Goal: Task Accomplishment & Management: Manage account settings

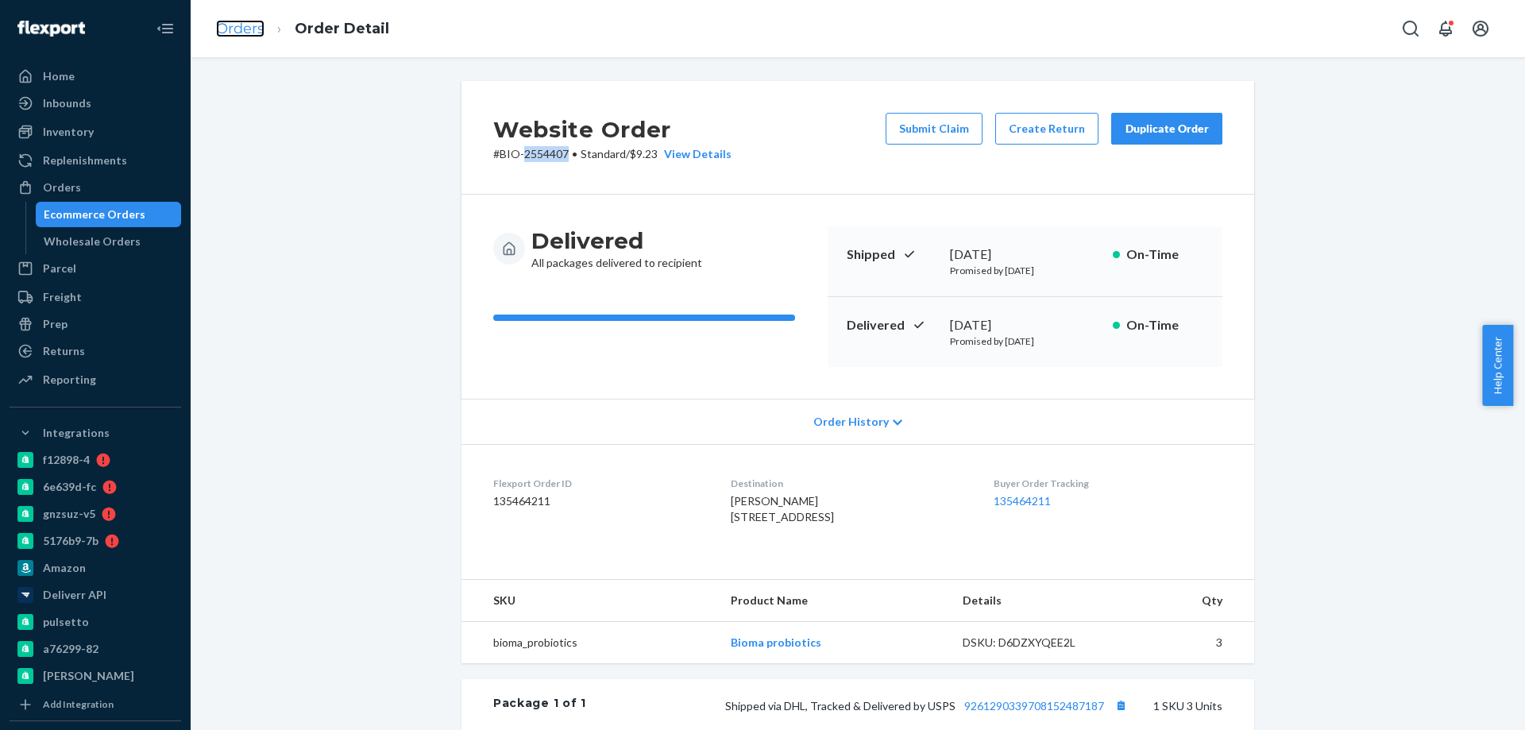
click at [241, 27] on link "Orders" at bounding box center [240, 28] width 48 height 17
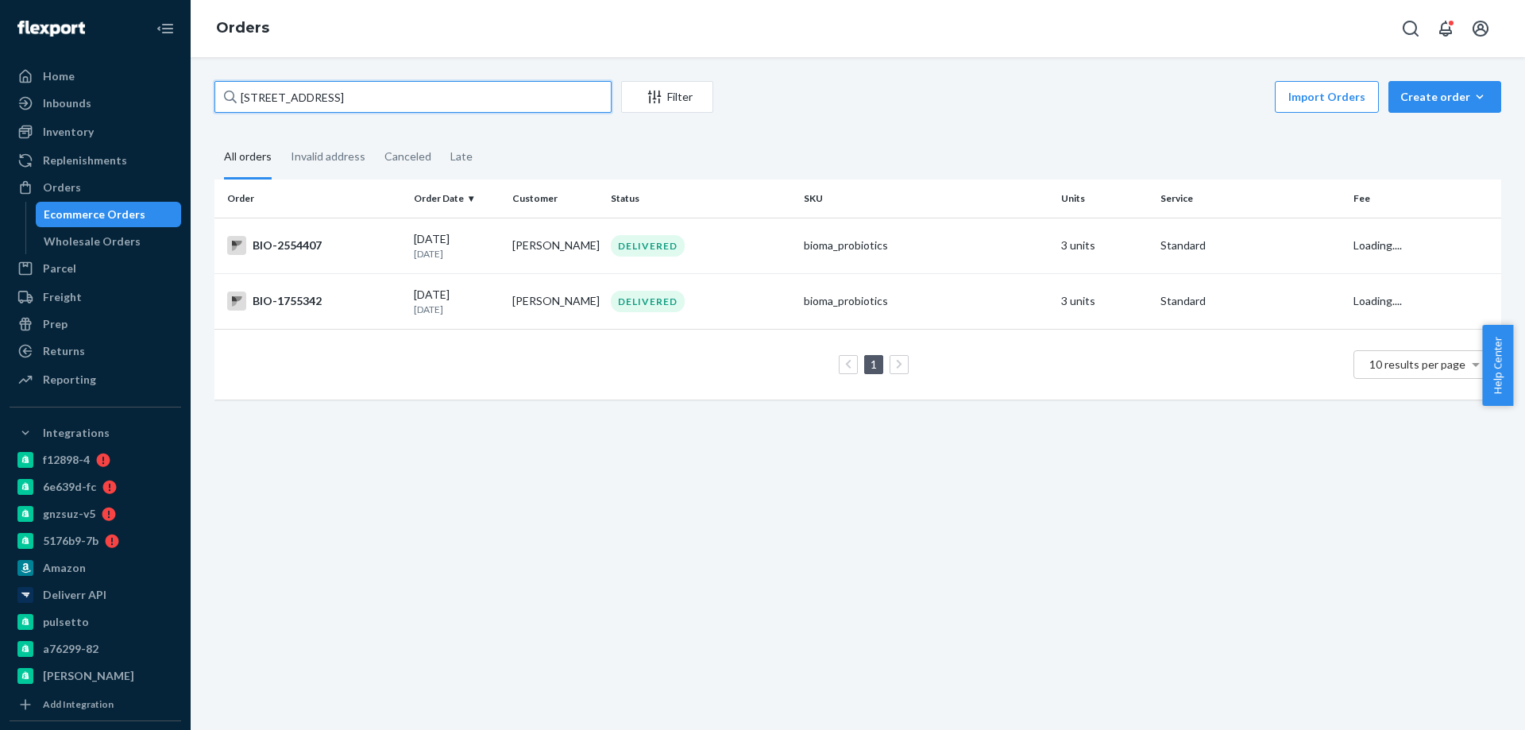
click at [294, 102] on input "[STREET_ADDRESS]" at bounding box center [412, 97] width 397 height 32
paste input "2727588"
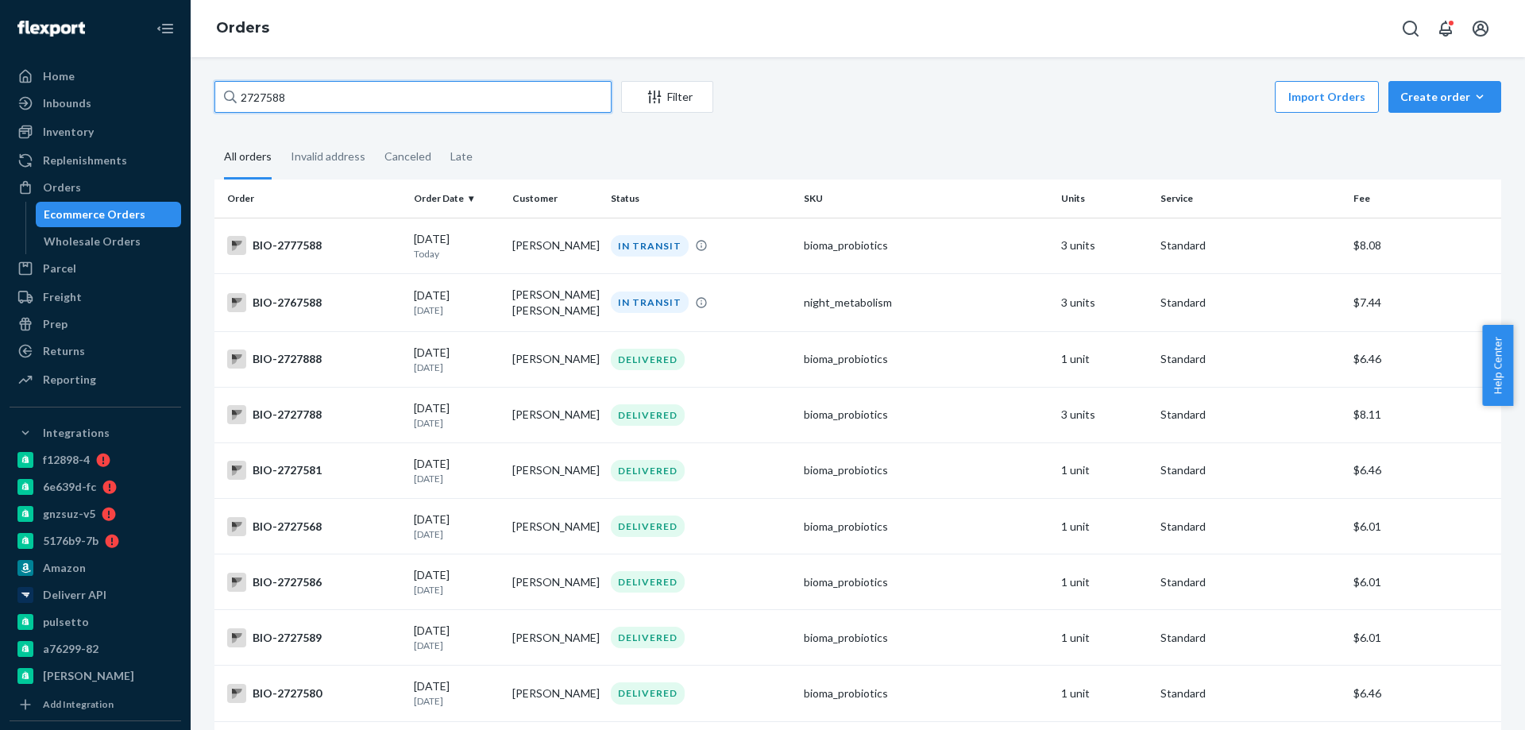
click at [248, 92] on input "2727588" at bounding box center [412, 97] width 397 height 32
click at [248, 93] on input "2727588" at bounding box center [412, 97] width 397 height 32
paste input "64"
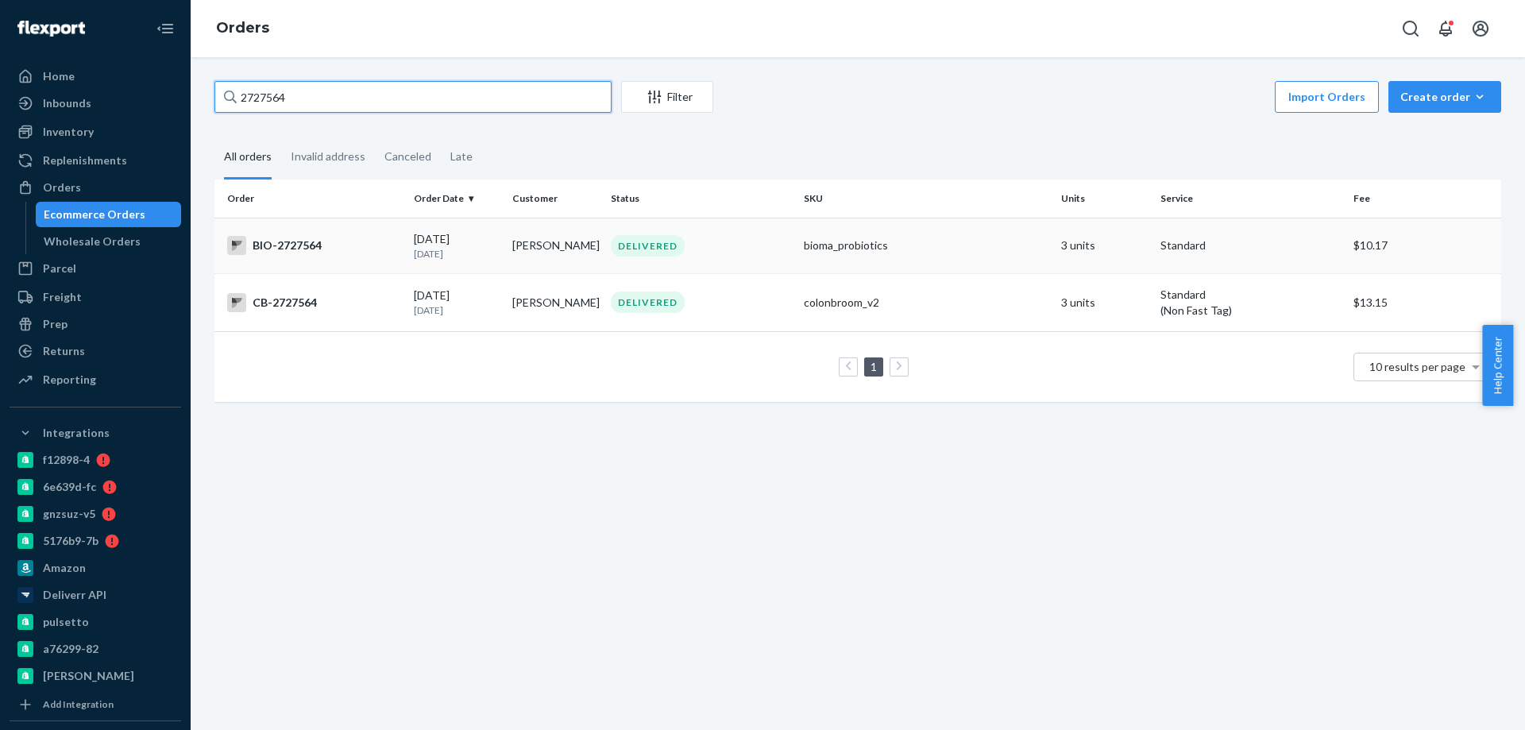
type input "2727564"
click at [377, 241] on div "BIO-2727564" at bounding box center [314, 245] width 174 height 19
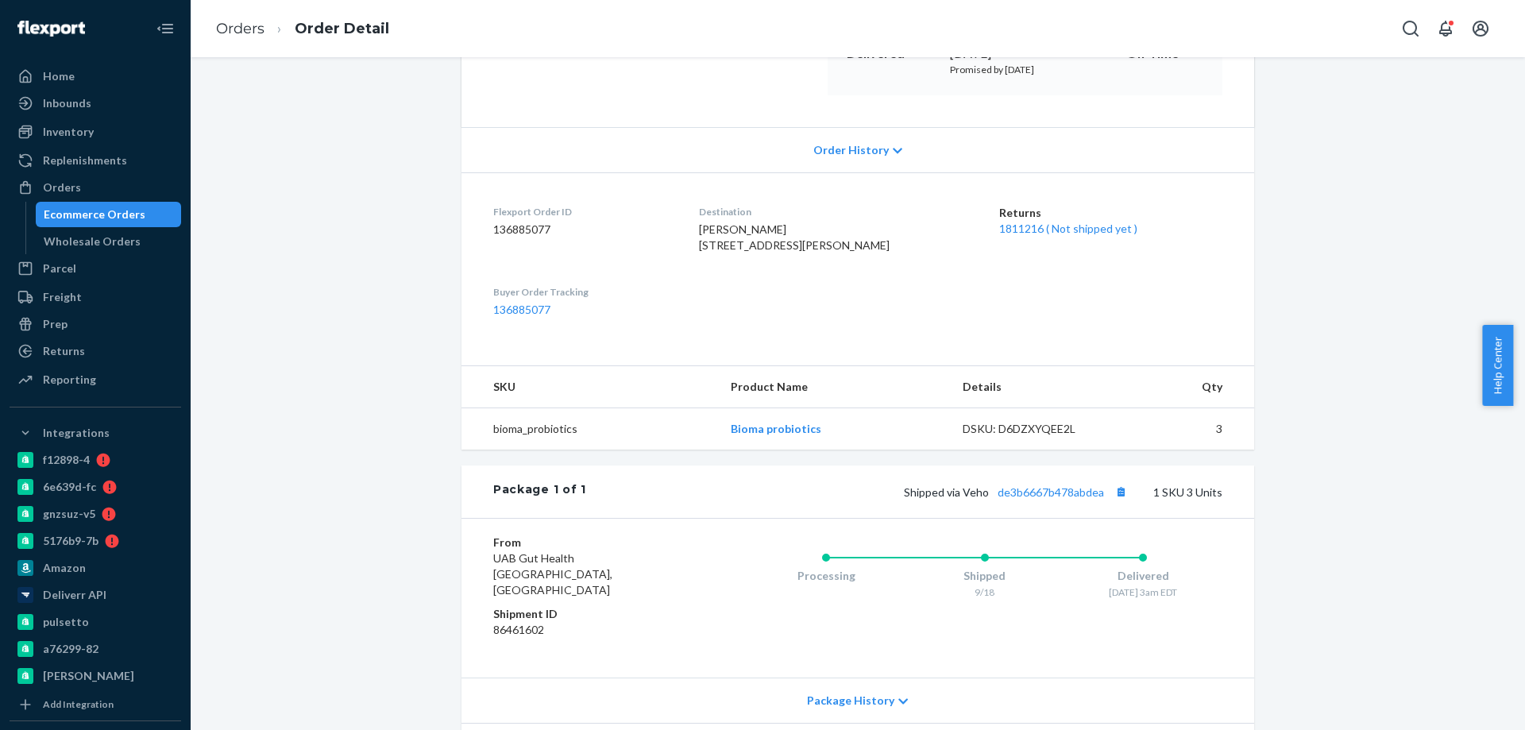
scroll to position [413, 0]
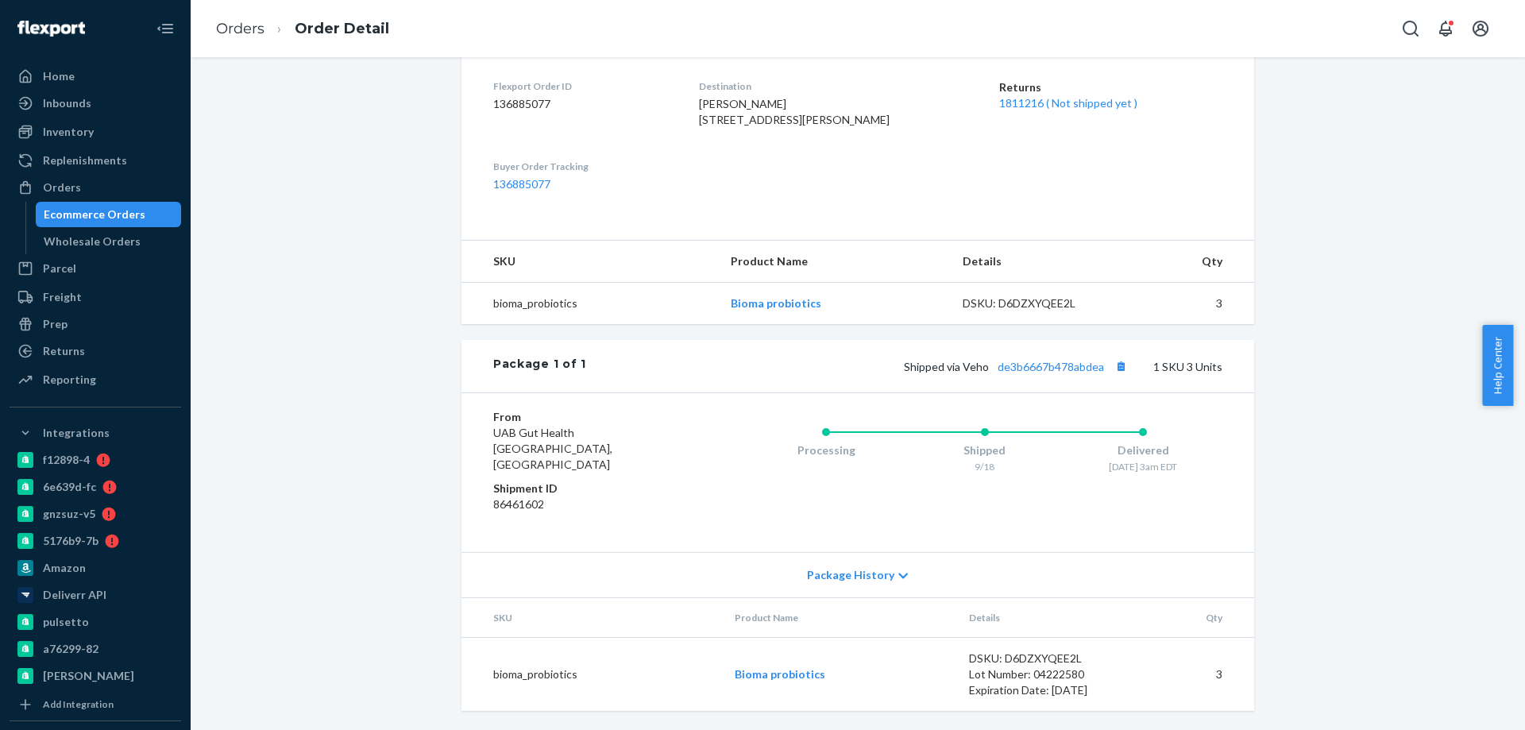
click at [374, 279] on div "Website Order # BIO-2727564 • Standard / $10.17 View Details Submit Claim Creat…" at bounding box center [858, 207] width 1311 height 1046
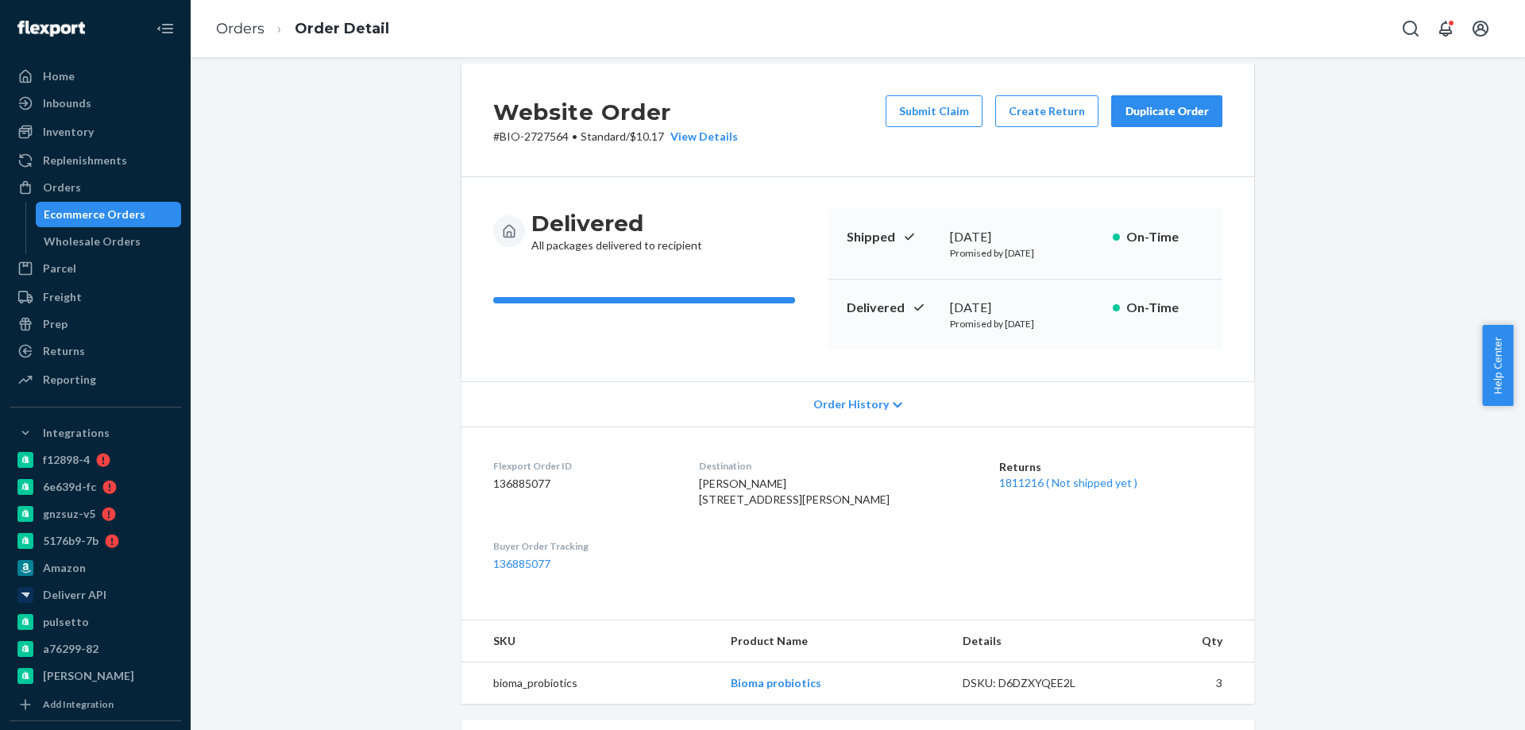
scroll to position [16, 0]
click at [241, 36] on link "Orders" at bounding box center [240, 28] width 48 height 17
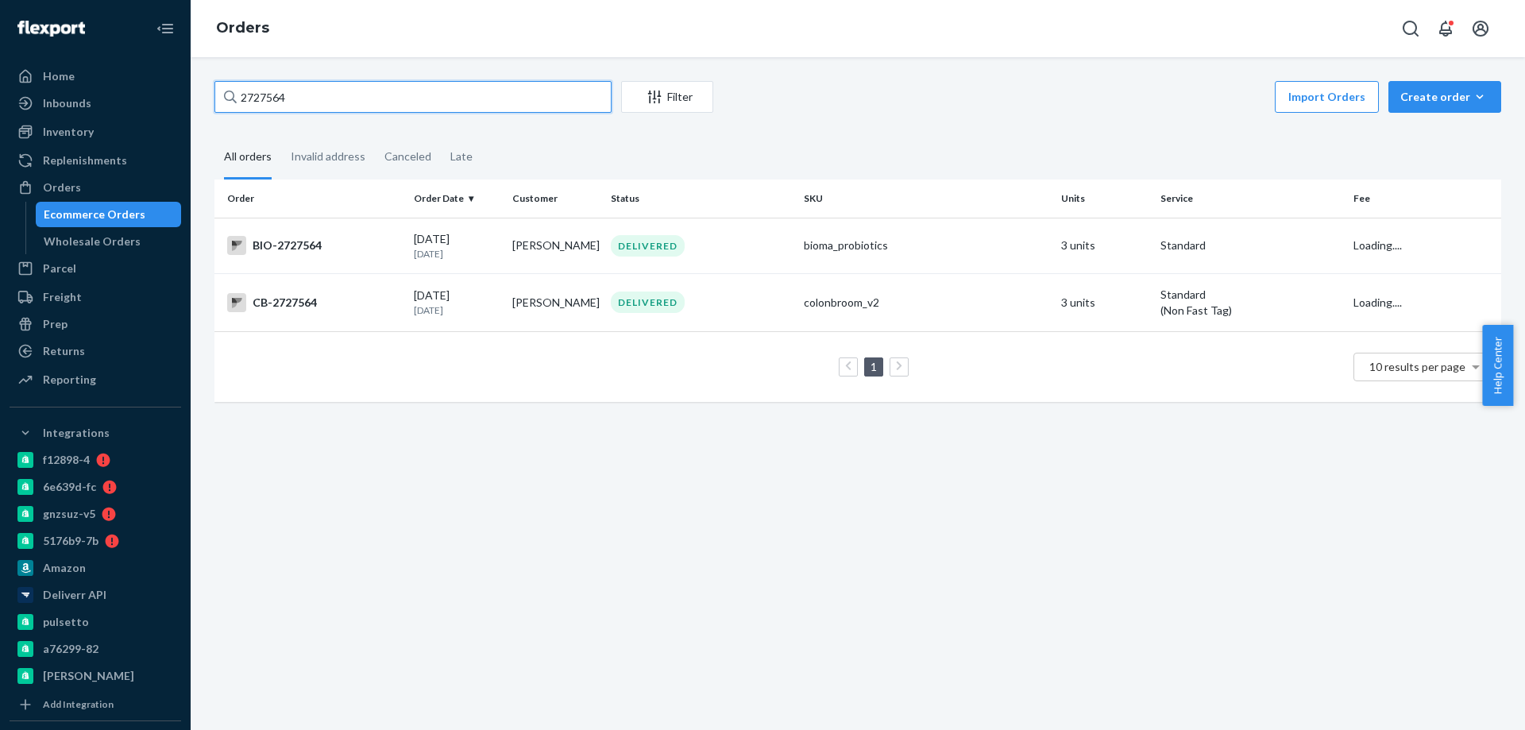
click at [265, 89] on input "2727564" at bounding box center [412, 97] width 397 height 32
paste input "83030"
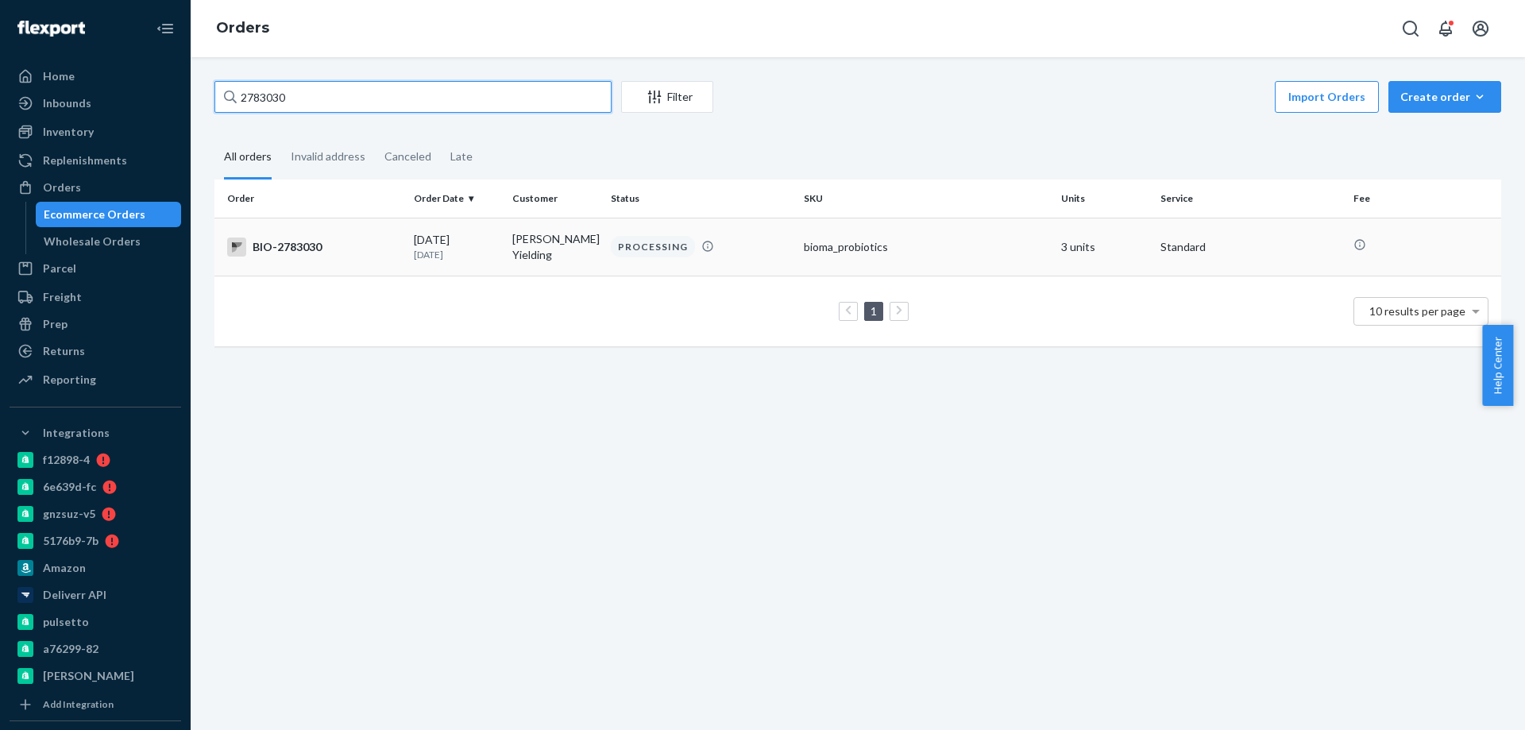
type input "2783030"
click at [392, 244] on div "BIO-2783030" at bounding box center [314, 247] width 174 height 19
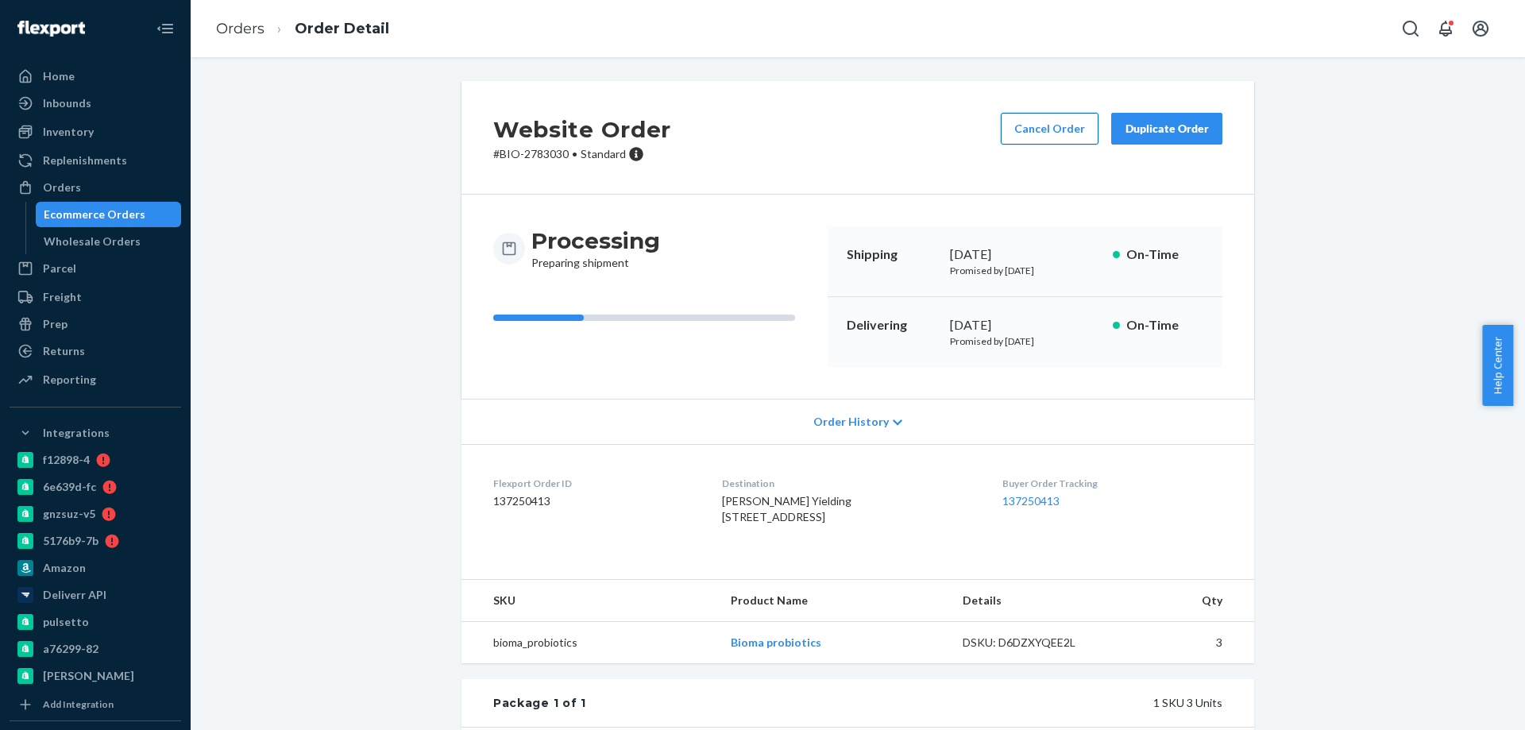
click at [1044, 133] on button "Cancel Order" at bounding box center [1050, 129] width 98 height 32
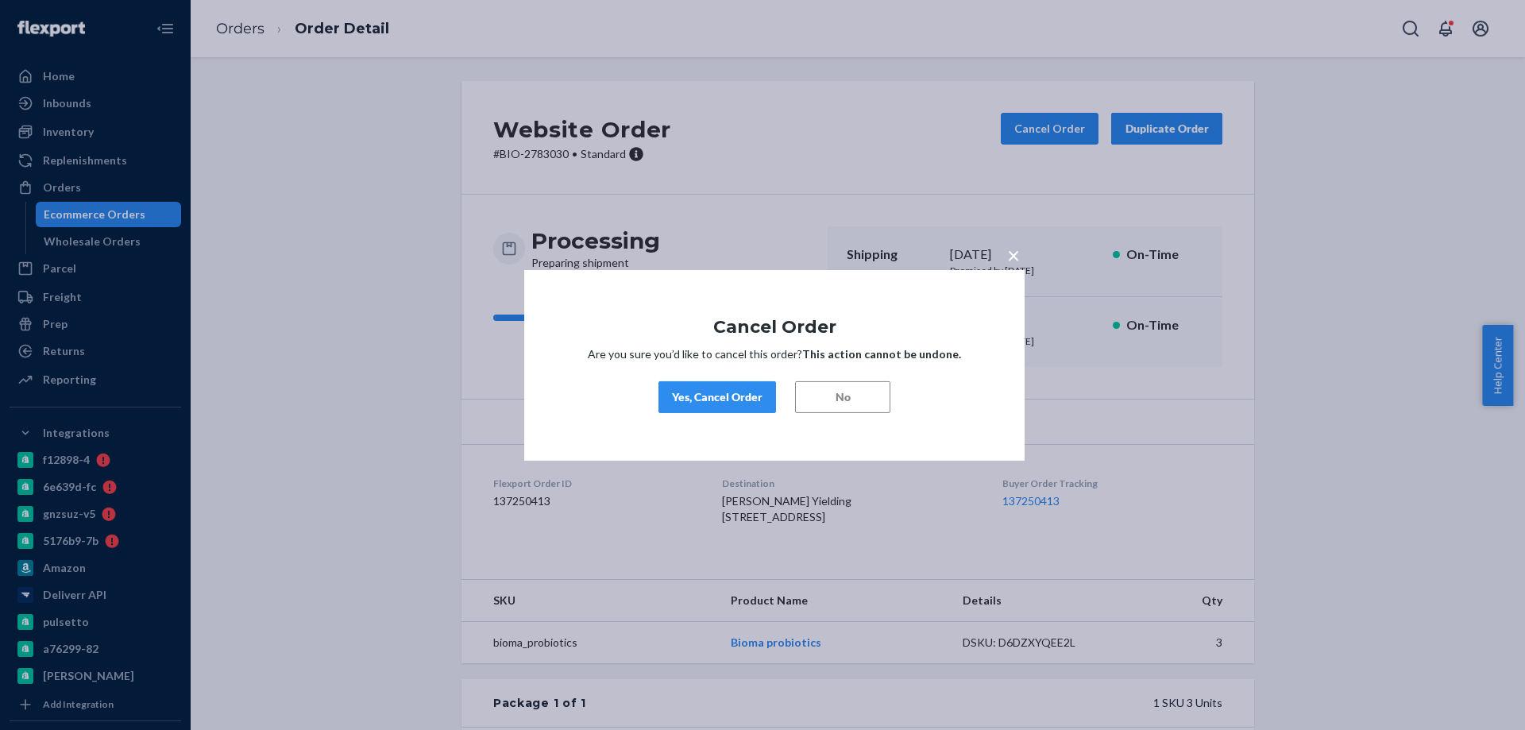
click at [729, 402] on div "Yes, Cancel Order" at bounding box center [717, 397] width 91 height 16
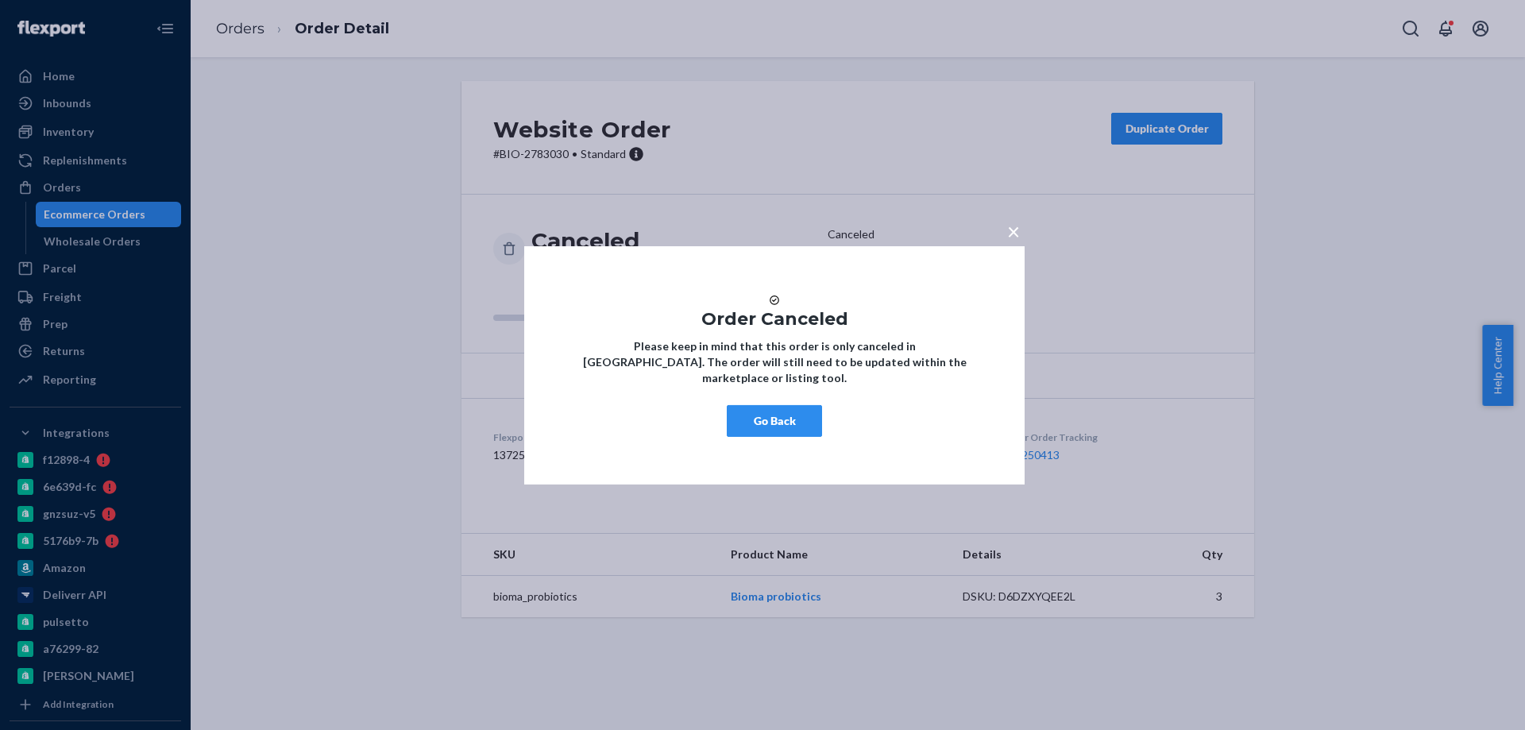
drag, startPoint x: 782, startPoint y: 431, endPoint x: 744, endPoint y: 411, distance: 43.3
click at [784, 431] on button "Go Back" at bounding box center [774, 421] width 95 height 32
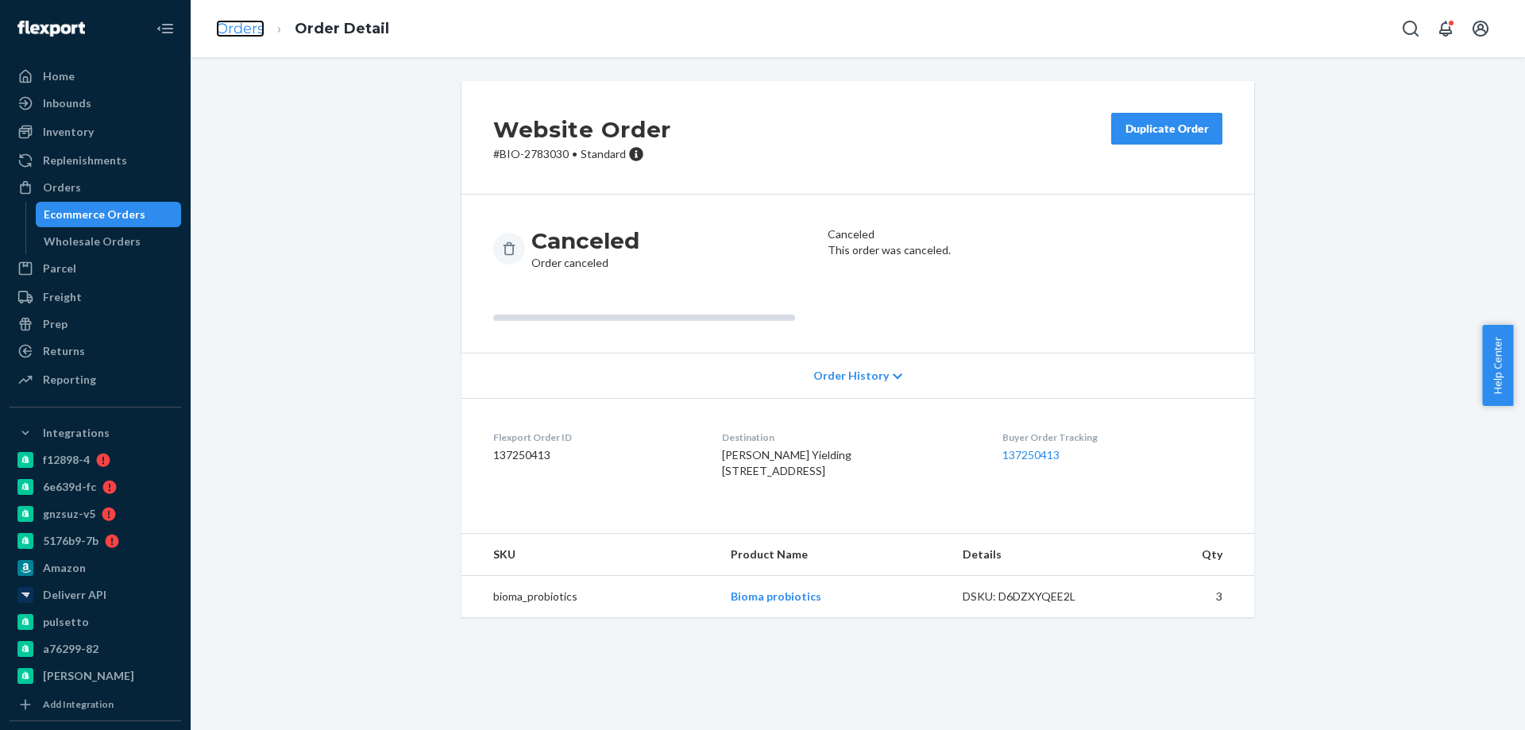
click at [249, 33] on link "Orders" at bounding box center [240, 28] width 48 height 17
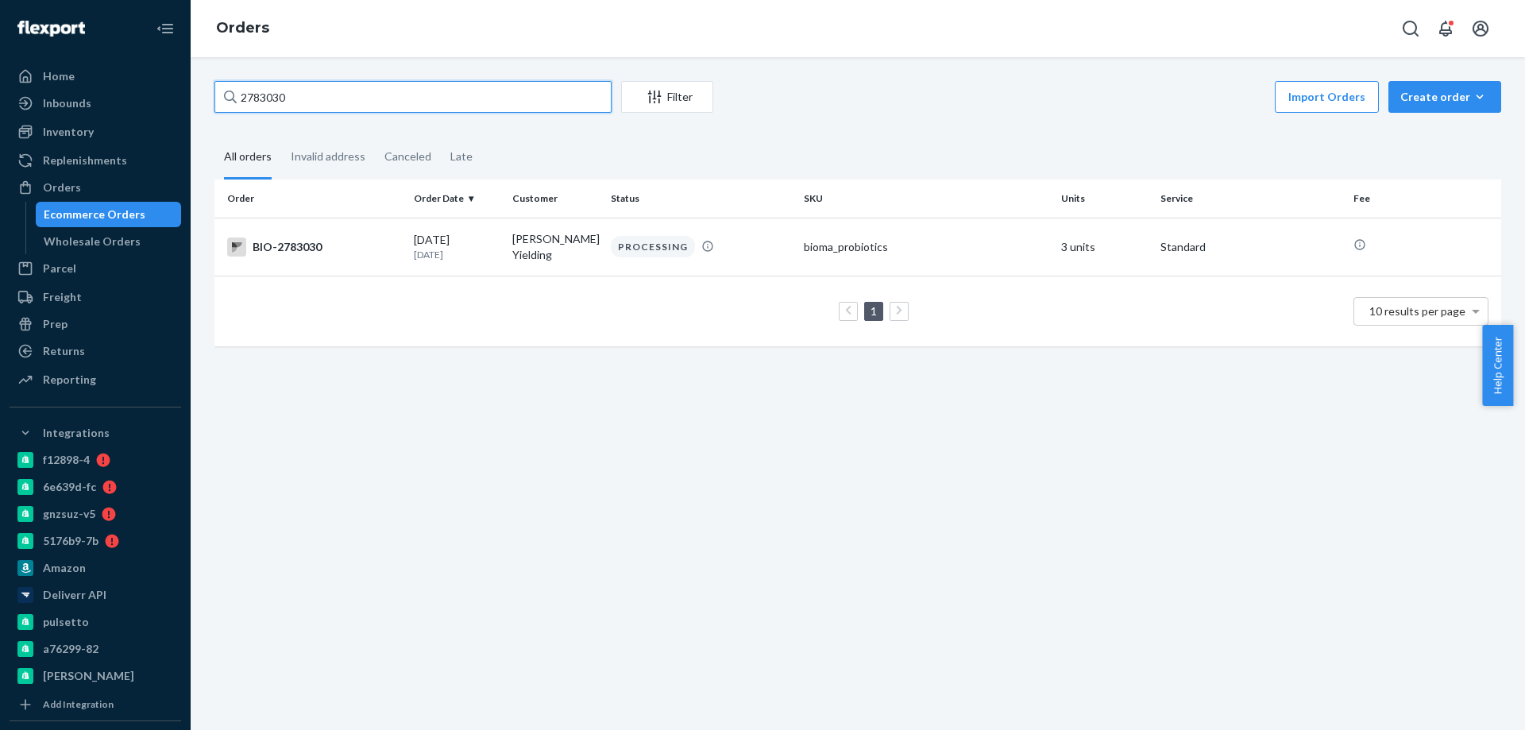
click at [274, 101] on input "2783030" at bounding box center [412, 97] width 397 height 32
click at [274, 100] on input "2783030" at bounding box center [412, 97] width 397 height 32
paste input "564339"
type input "2564339"
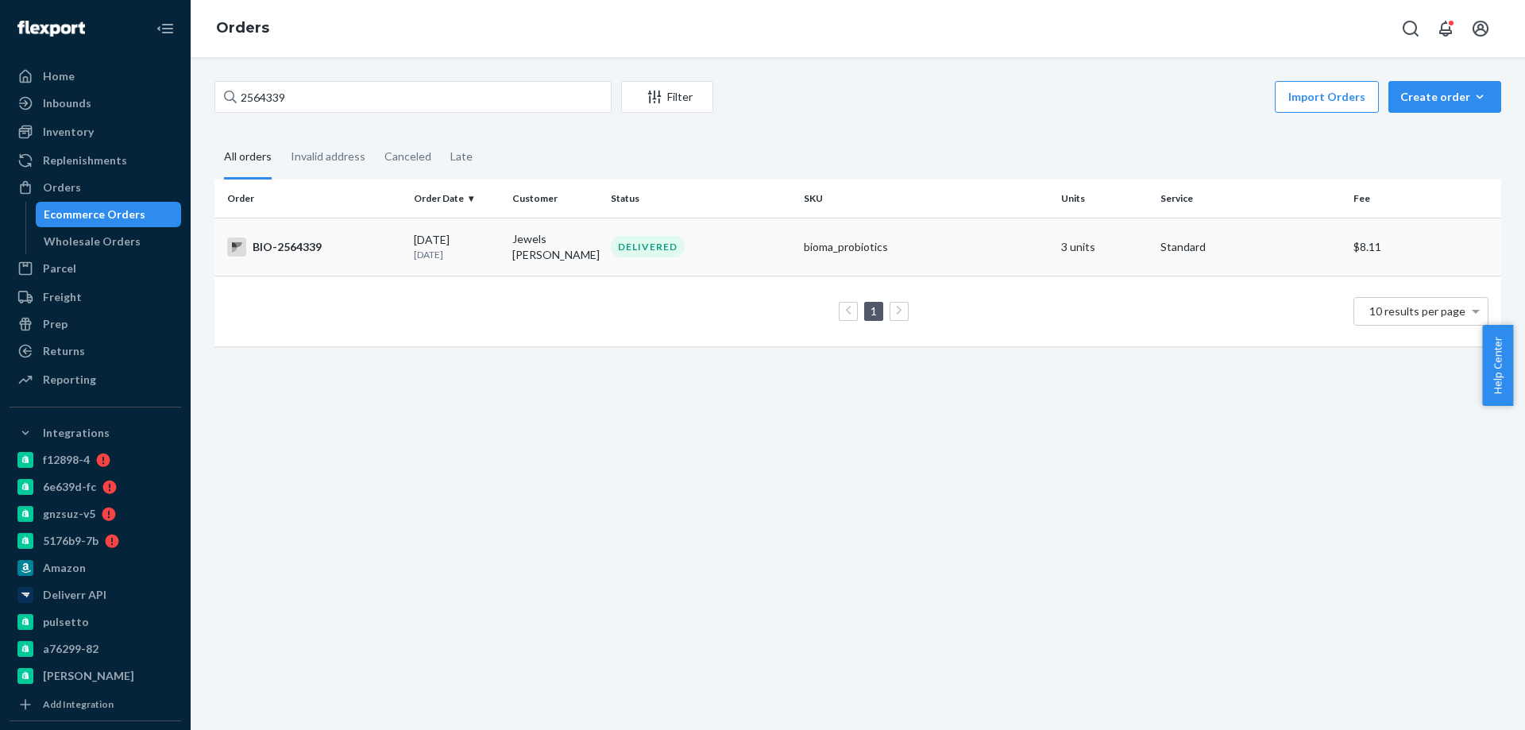
click at [383, 256] on td "BIO-2564339" at bounding box center [310, 247] width 193 height 58
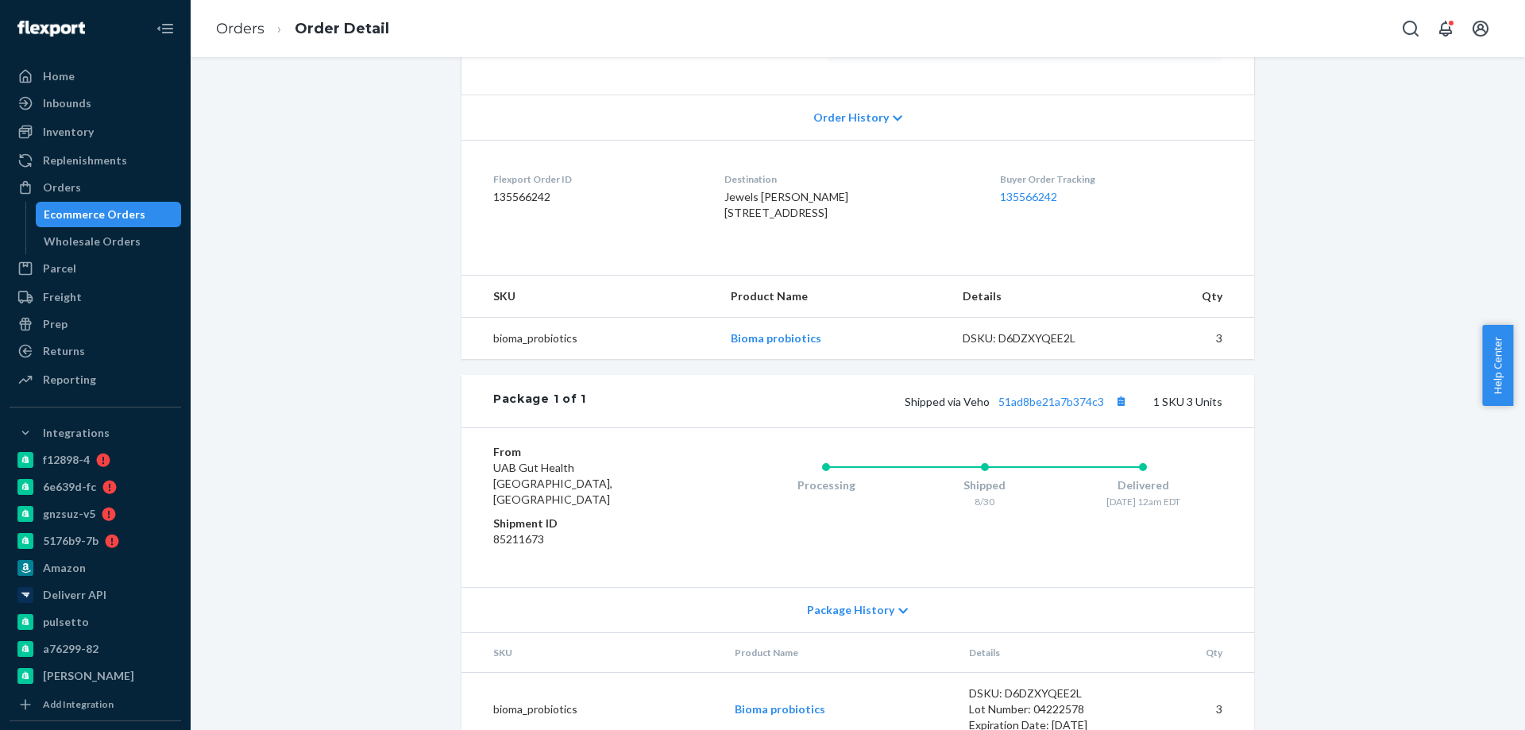
scroll to position [276, 0]
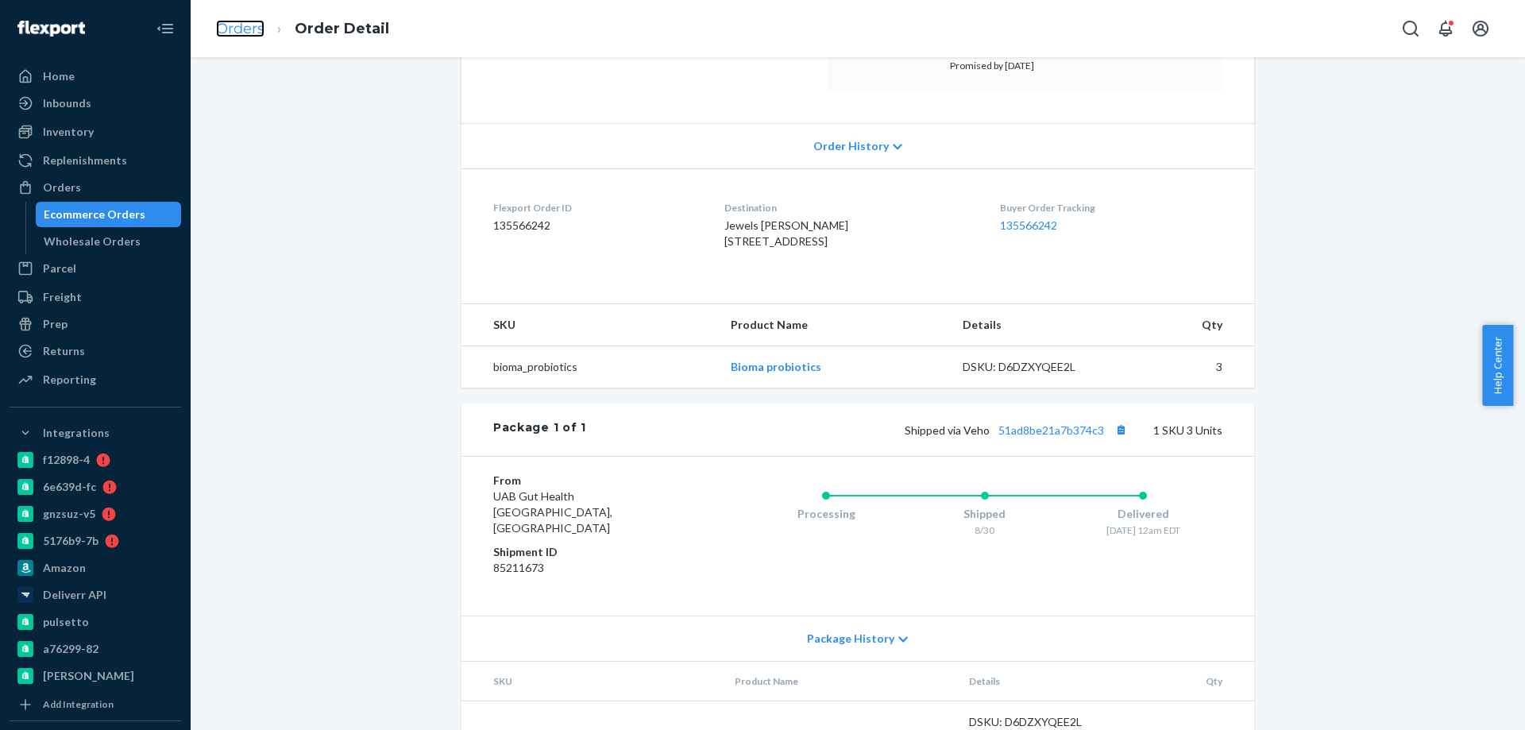
click at [238, 23] on link "Orders" at bounding box center [240, 28] width 48 height 17
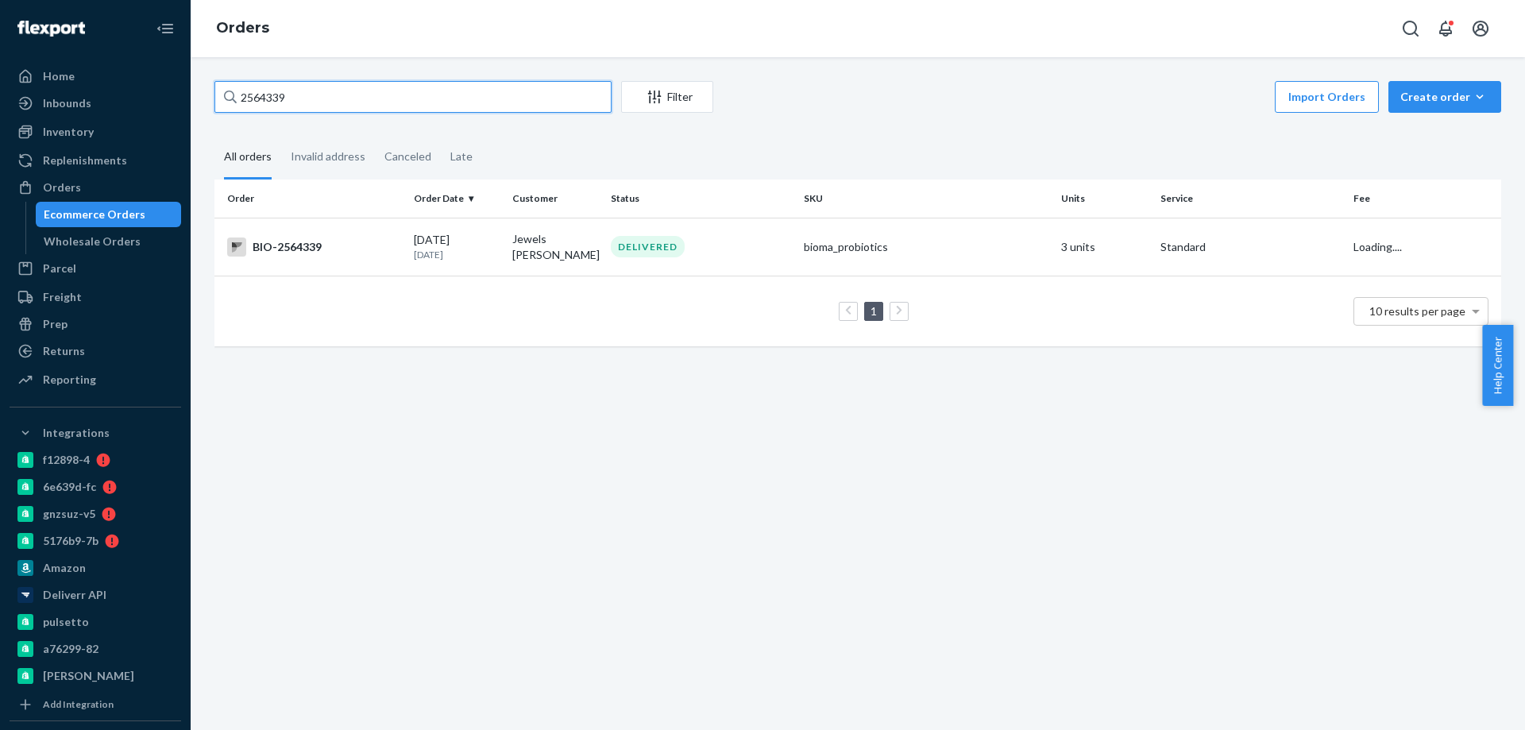
click at [261, 88] on input "2564339" at bounding box center [412, 97] width 397 height 32
paste input "74741"
type input "2747419"
